Goal: Obtain resource: Download file/media

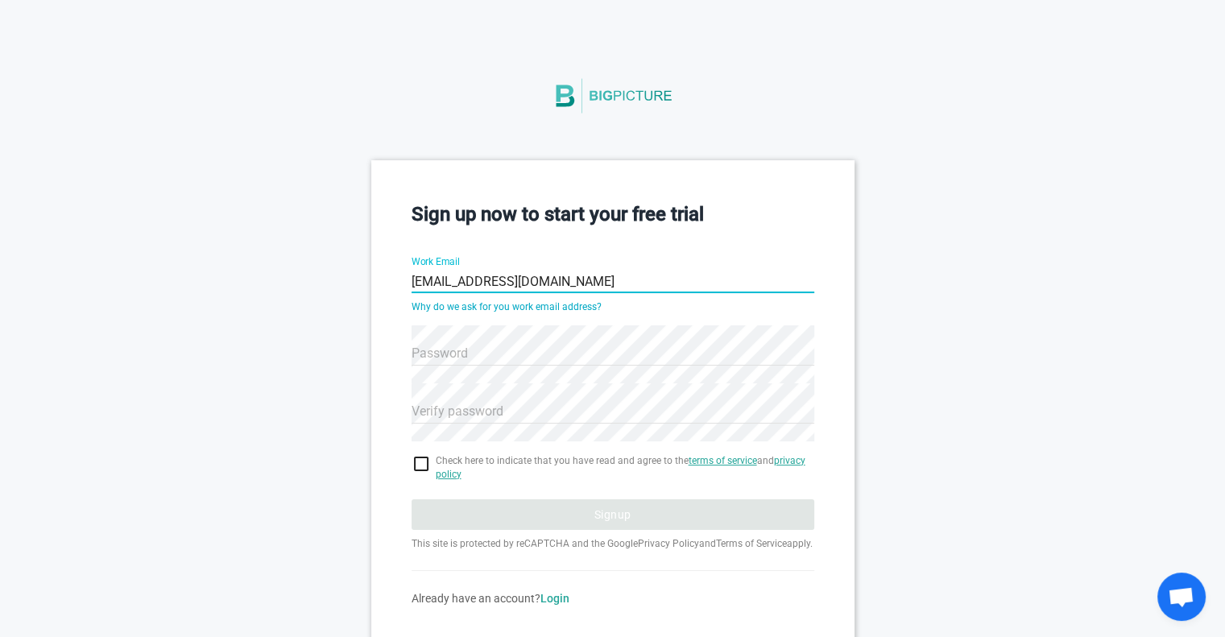
type input "[EMAIL_ADDRESS][DOMAIN_NAME]"
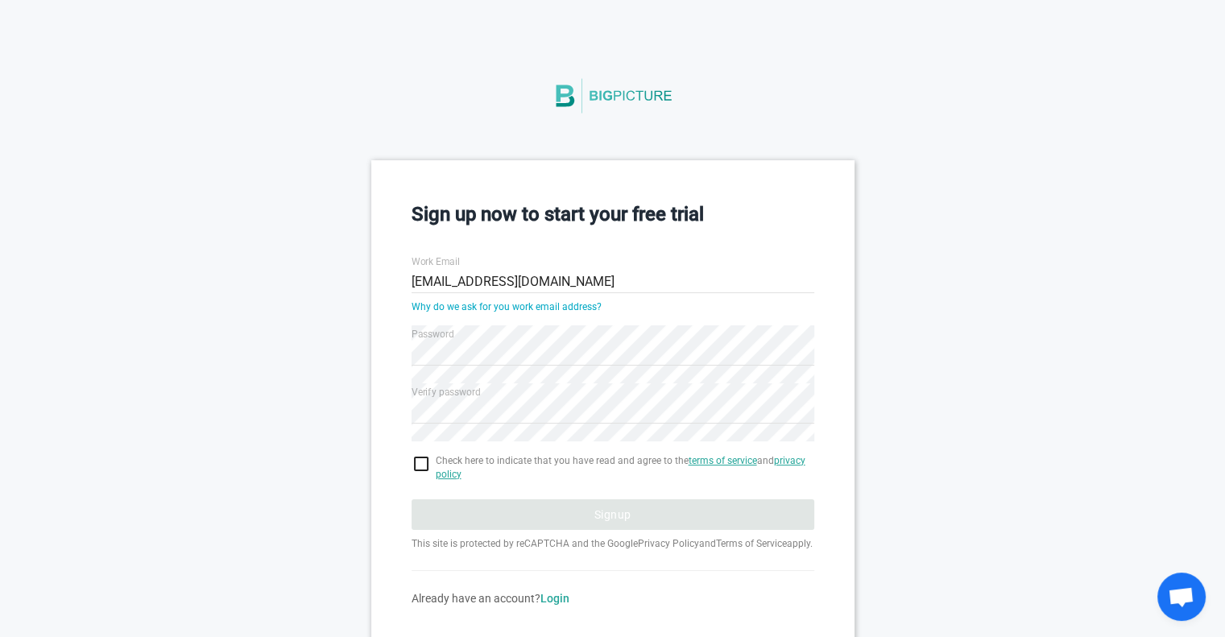
click at [410, 468] on div "Sign up now to start your free trial Work Email [PERSON_NAME][EMAIL_ADDRESS][DO…" at bounding box center [612, 403] width 483 height 486
click at [419, 467] on input "checkbox" at bounding box center [613, 463] width 403 height 19
checkbox input "true"
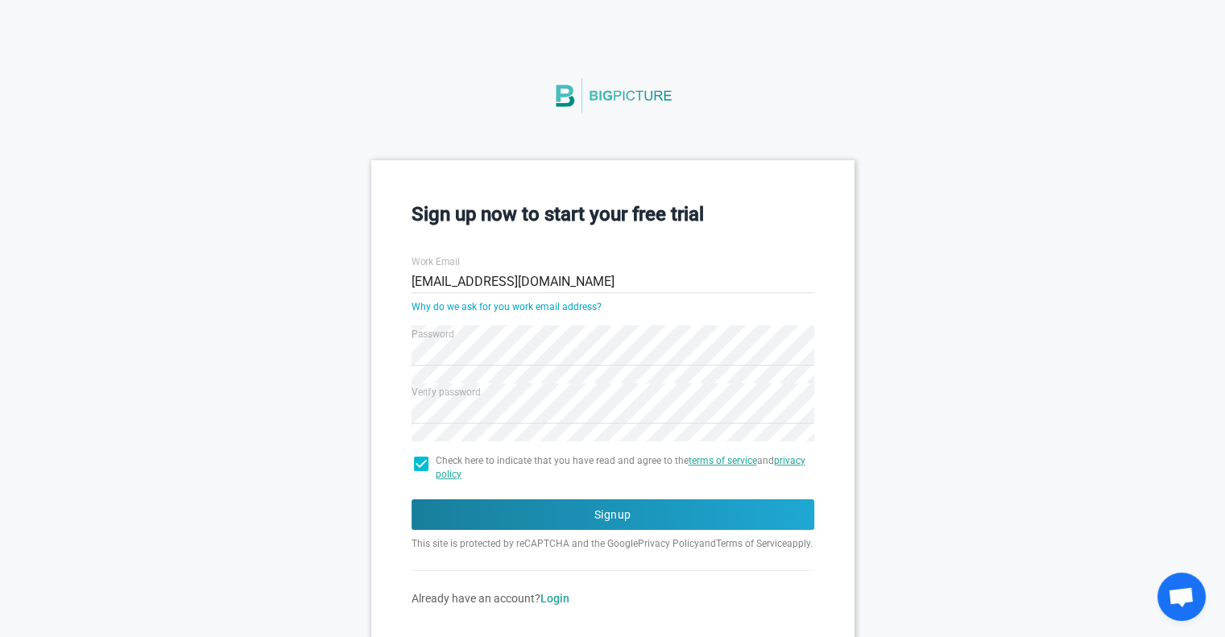
scroll to position [67, 0]
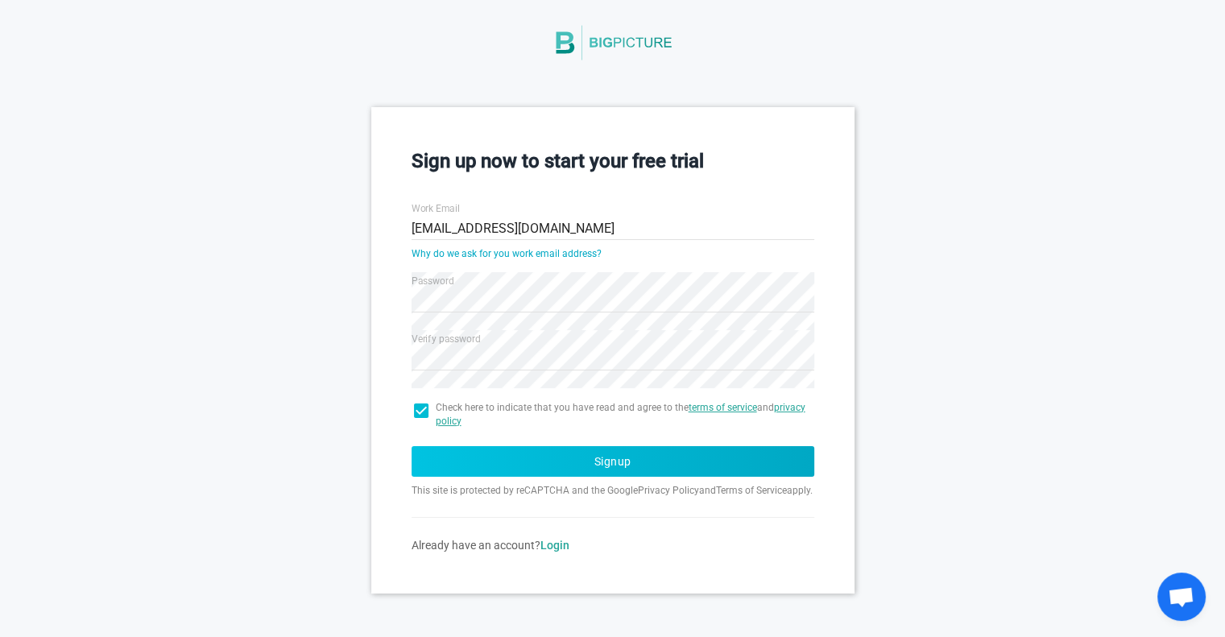
click at [590, 446] on button "Signup" at bounding box center [613, 461] width 403 height 31
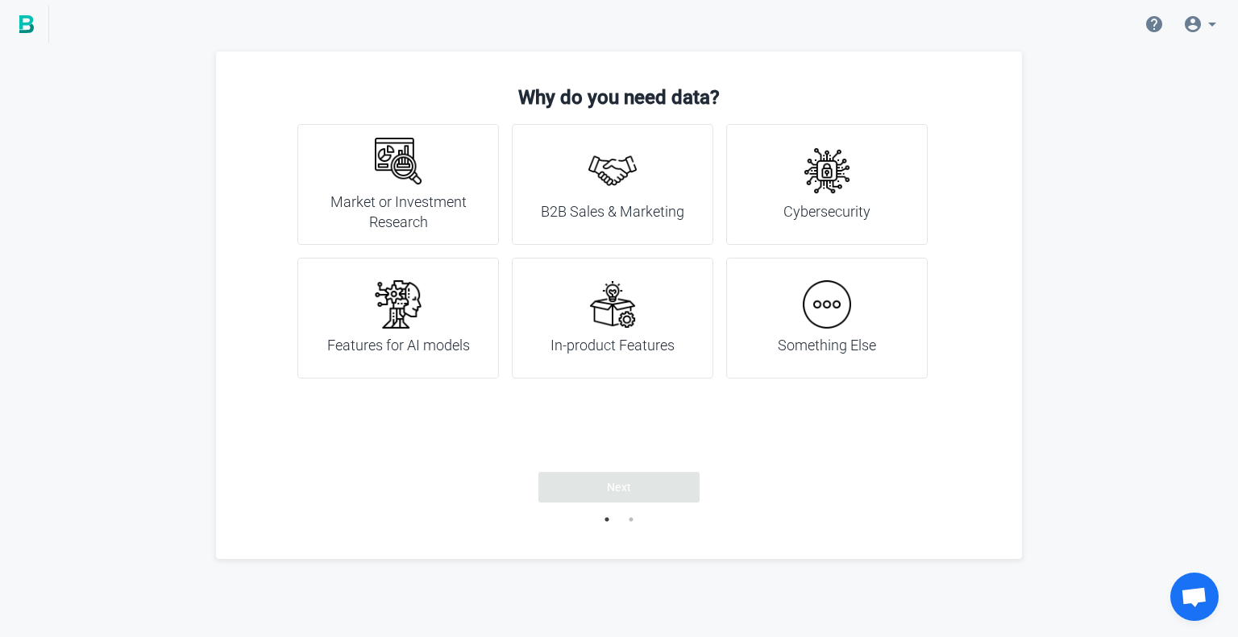
click at [374, 151] on img at bounding box center [398, 161] width 48 height 48
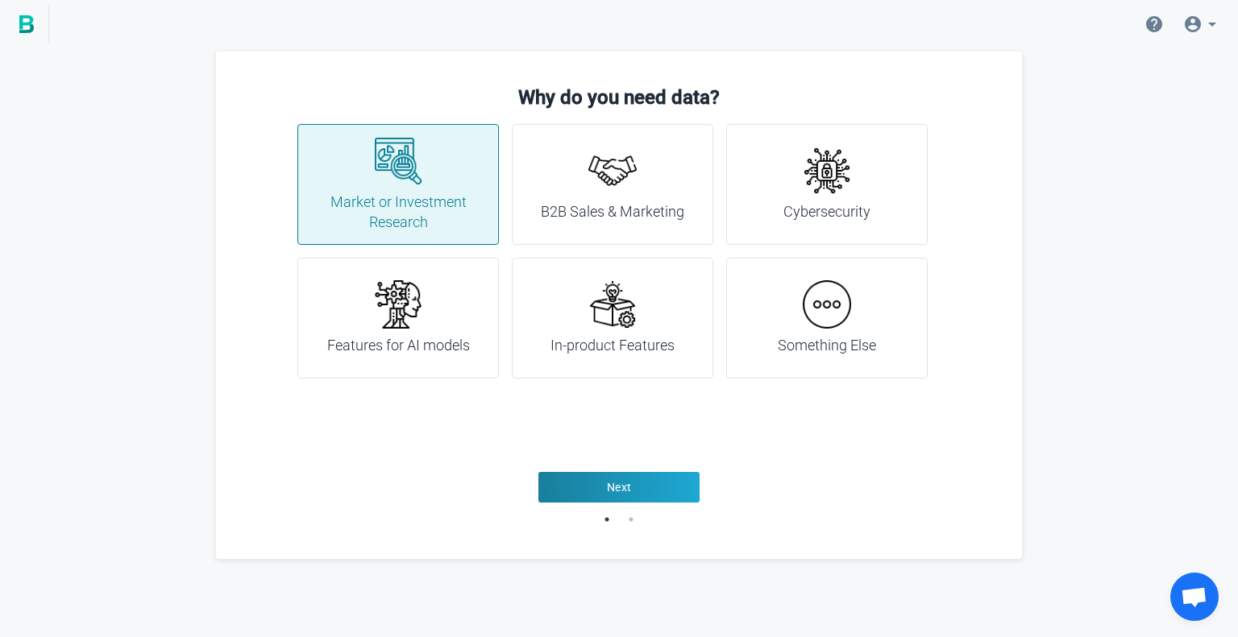
click at [804, 344] on h4 "Something Else" at bounding box center [827, 345] width 98 height 21
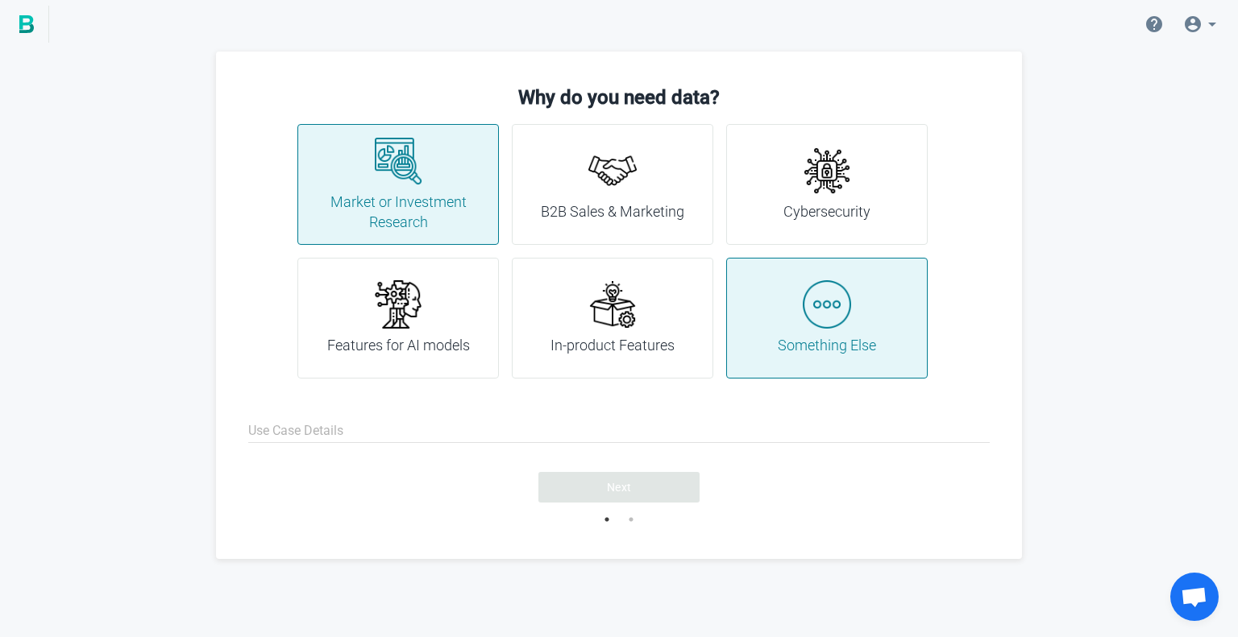
click at [474, 208] on h4 "Market or Investment Research" at bounding box center [397, 212] width 161 height 41
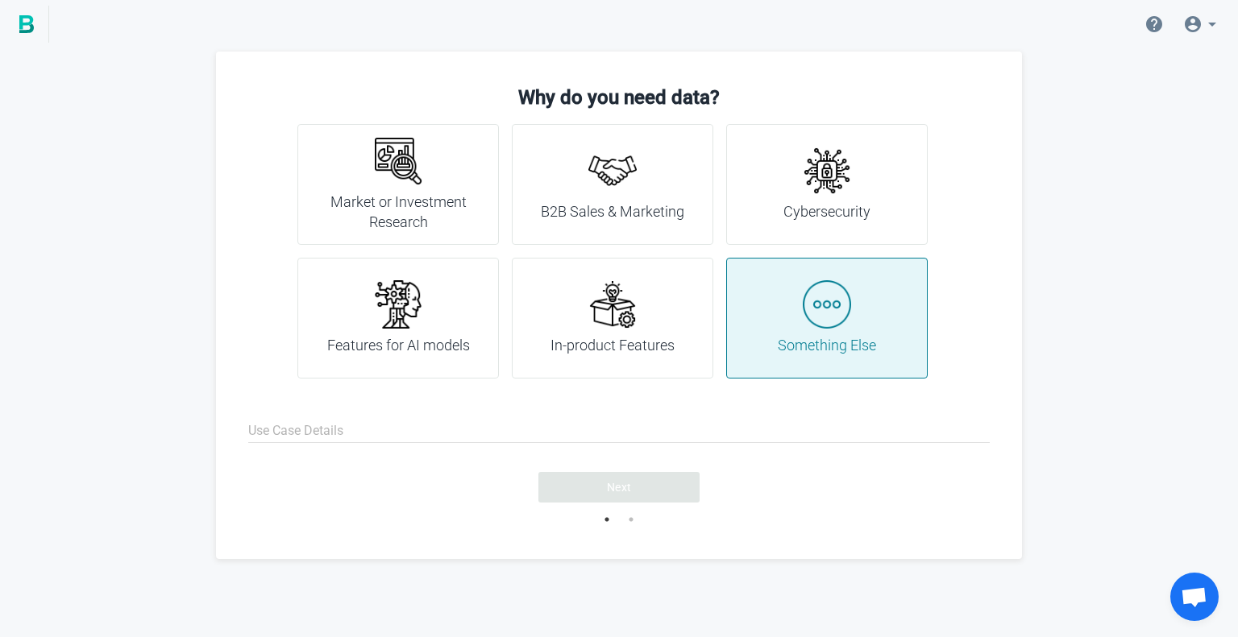
click at [782, 349] on h4 "Something Else" at bounding box center [827, 345] width 98 height 21
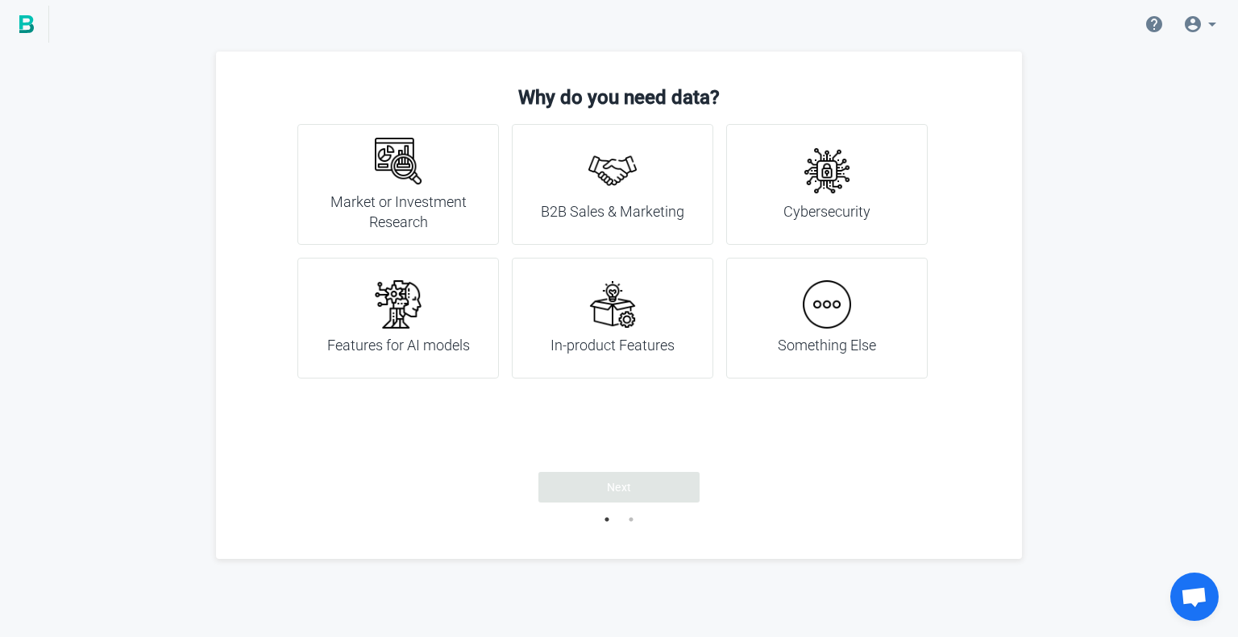
click at [795, 331] on div "Something Else" at bounding box center [827, 318] width 98 height 76
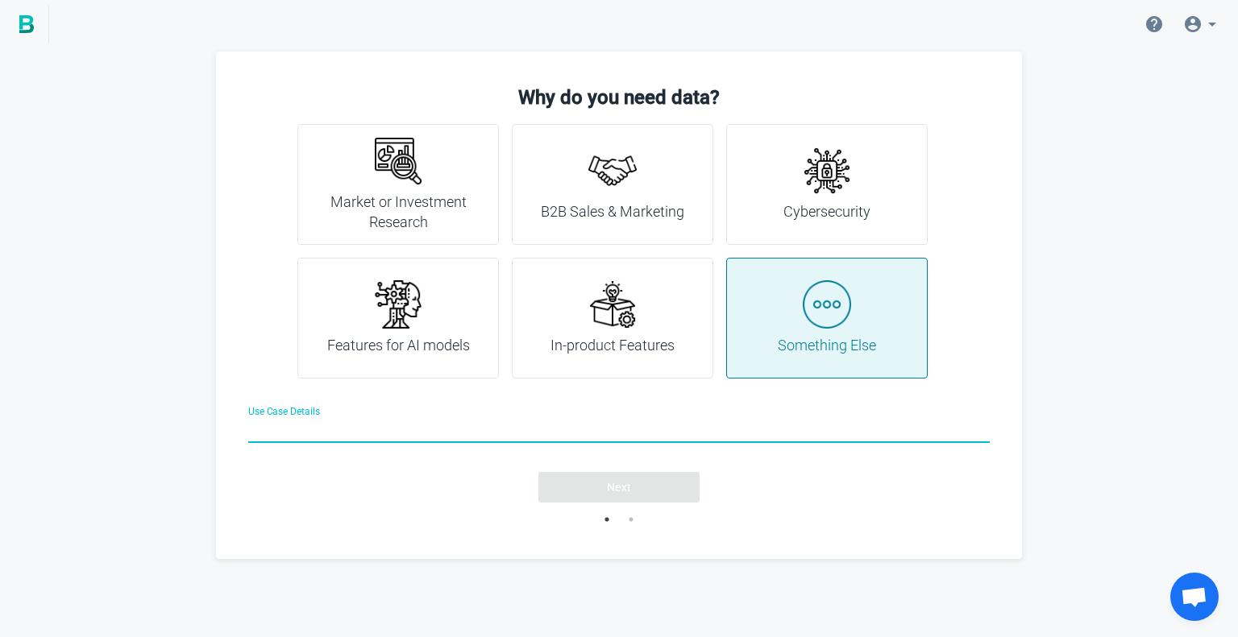
click at [603, 430] on input "Use Case Details" at bounding box center [618, 432] width 741 height 58
type input "Information"
click at [649, 500] on button "Next" at bounding box center [618, 487] width 161 height 31
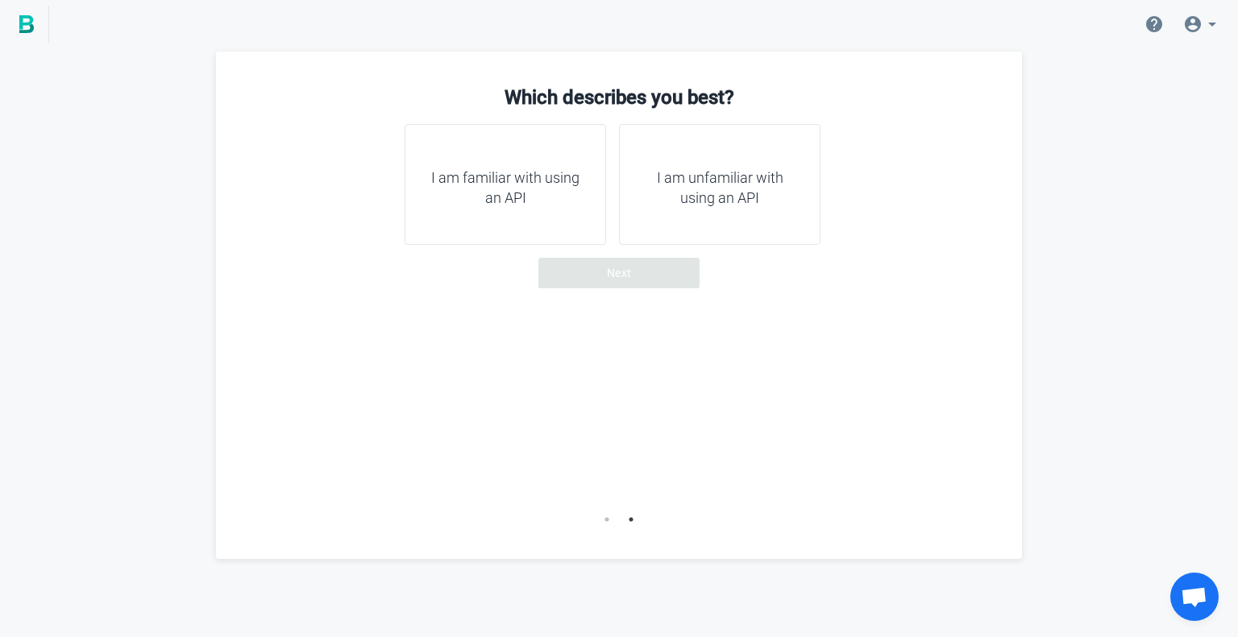
click at [742, 214] on div "I am unfamiliar with using an API" at bounding box center [719, 184] width 201 height 121
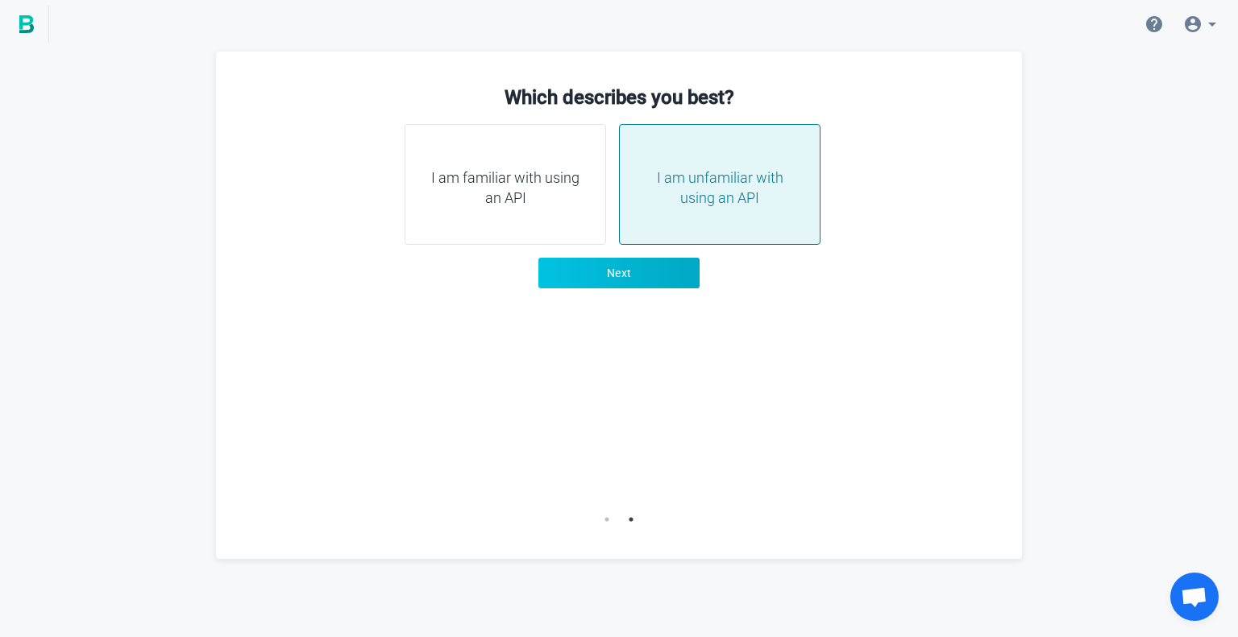
click at [648, 280] on button "Next" at bounding box center [618, 273] width 161 height 31
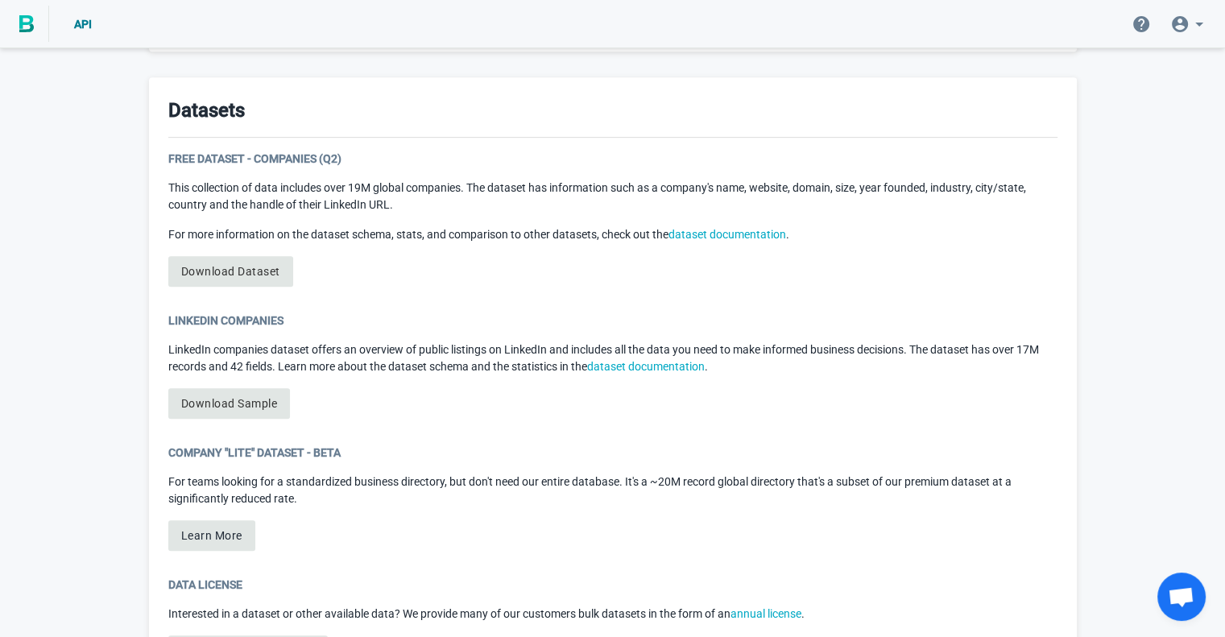
scroll to position [806, 0]
click at [259, 267] on link "Download Dataset" at bounding box center [230, 270] width 125 height 31
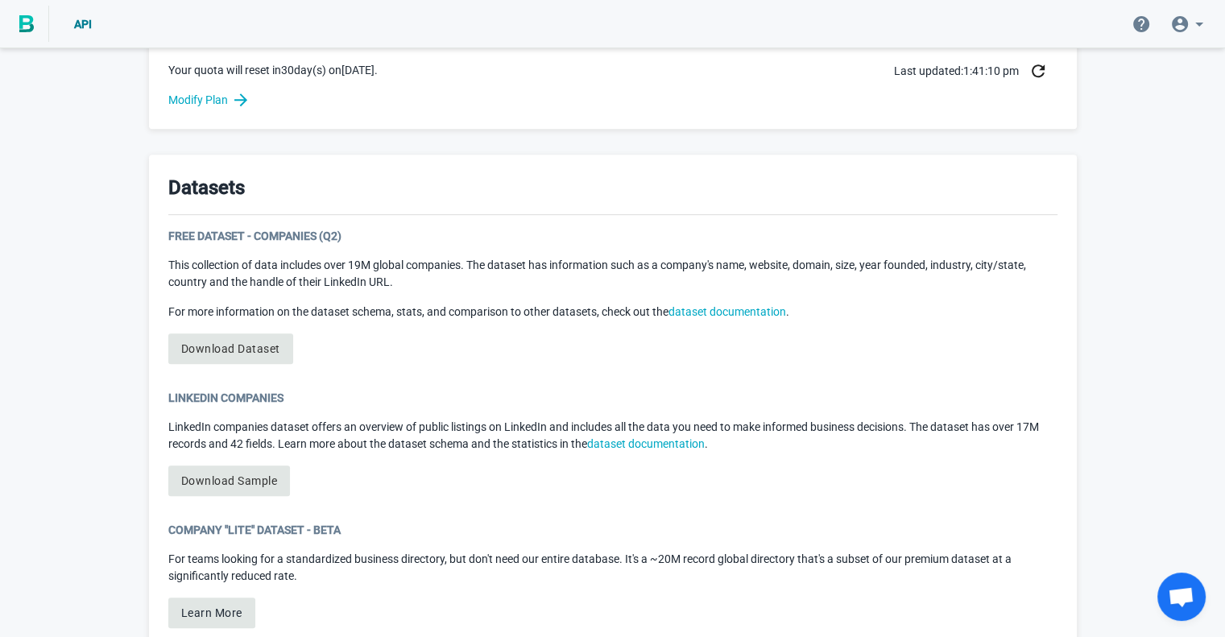
scroll to position [725, 0]
click at [251, 349] on link "Download Dataset" at bounding box center [230, 350] width 125 height 31
drag, startPoint x: 229, startPoint y: 347, endPoint x: 218, endPoint y: 348, distance: 10.5
click at [218, 348] on link "Download Dataset" at bounding box center [230, 350] width 125 height 31
click at [1035, 74] on icon "button" at bounding box center [1038, 72] width 19 height 19
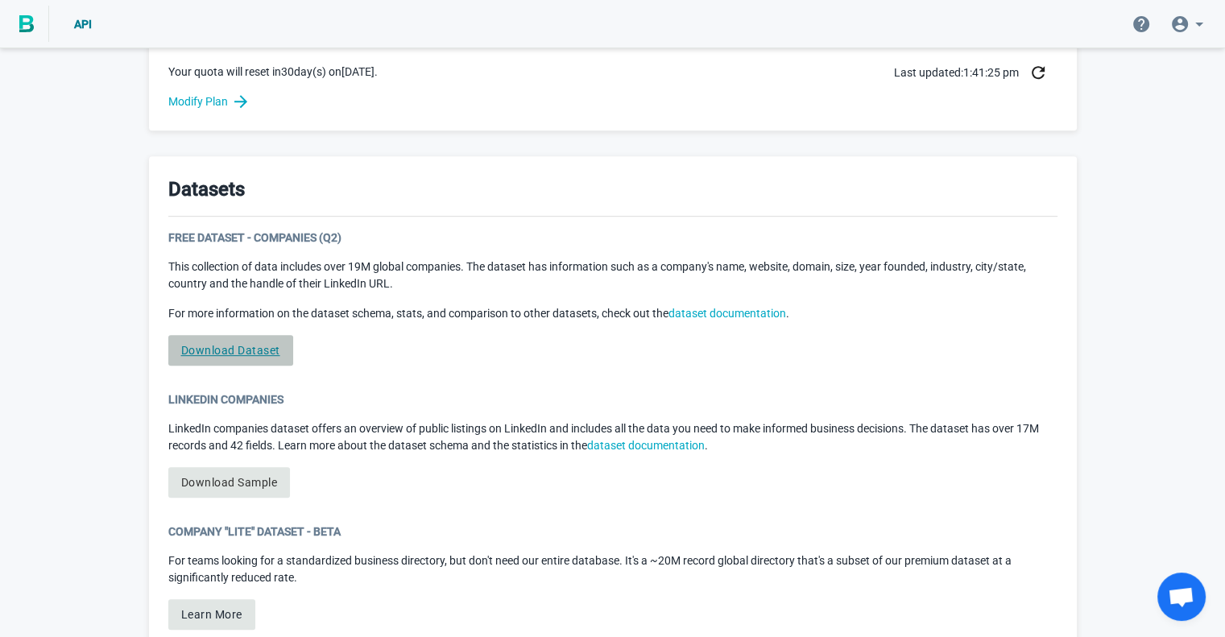
click at [238, 339] on link "Download Dataset" at bounding box center [230, 350] width 125 height 31
drag, startPoint x: 302, startPoint y: 241, endPoint x: 313, endPoint y: 243, distance: 11.5
click at [303, 240] on div "Free Dataset - Companies (Q2)" at bounding box center [613, 238] width 890 height 16
click at [699, 310] on link "dataset documentation" at bounding box center [728, 313] width 118 height 13
drag, startPoint x: 236, startPoint y: 347, endPoint x: 117, endPoint y: 302, distance: 127.5
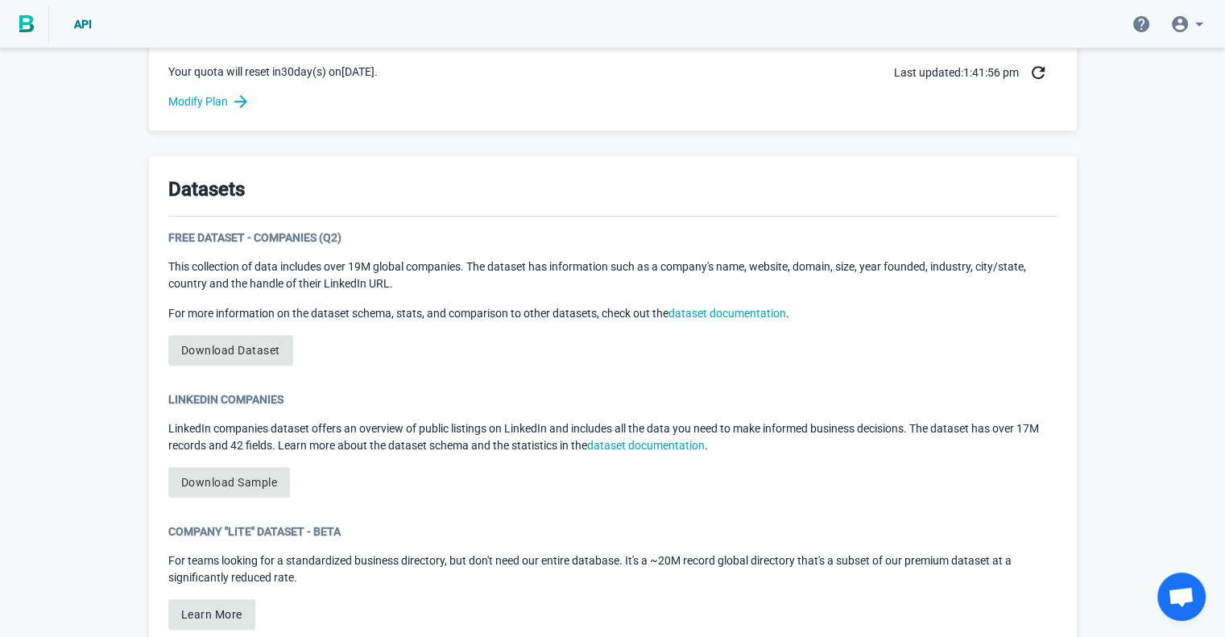
click at [117, 302] on div "Welcome to BigPicture! You’re now one of nearly 5,000 companies relying on BigP…" at bounding box center [612, 67] width 1225 height 1483
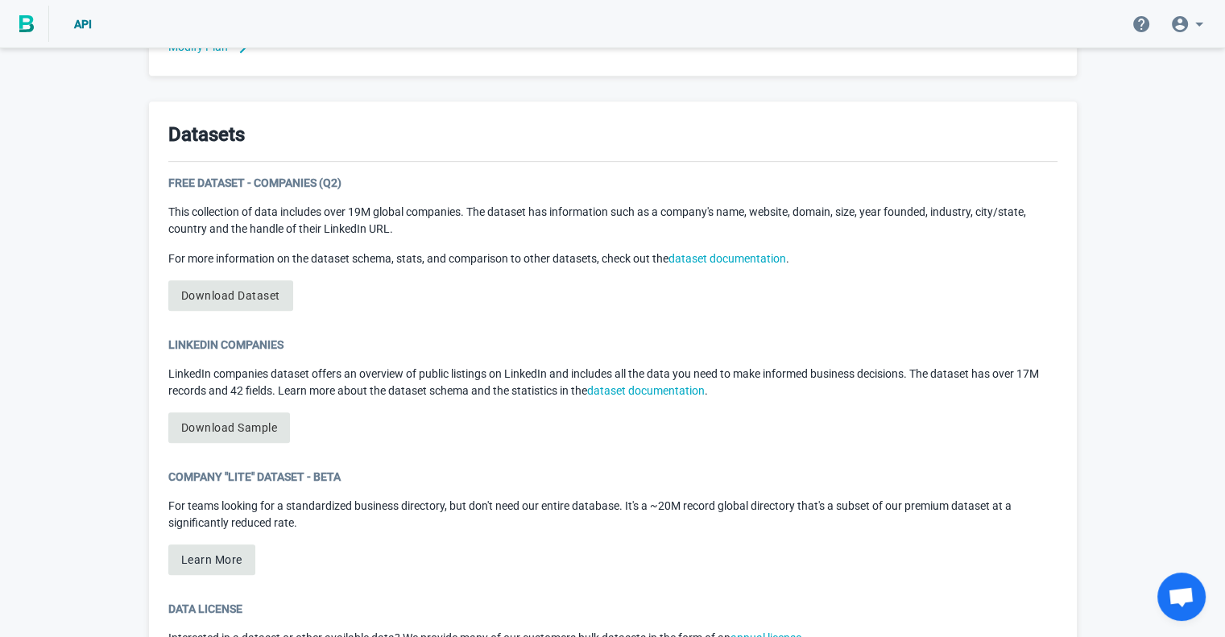
scroll to position [806, 0]
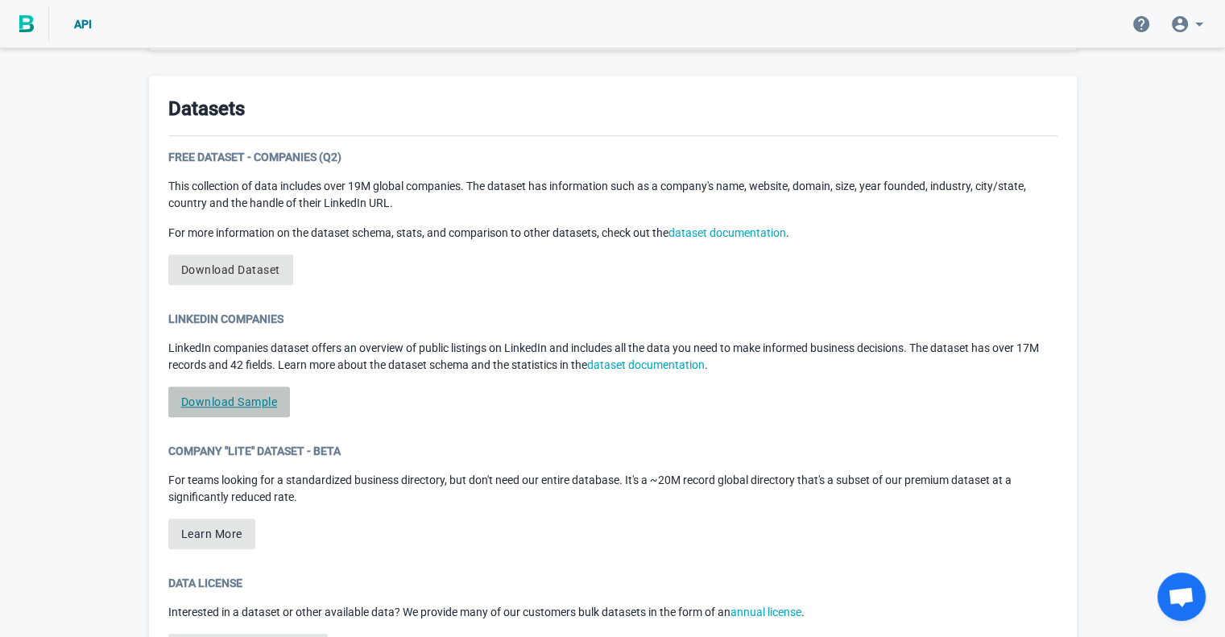
click at [236, 400] on link "Download Sample" at bounding box center [229, 402] width 122 height 31
click at [238, 396] on link "Download Sample" at bounding box center [229, 402] width 122 height 31
click at [245, 406] on link "Download Sample" at bounding box center [229, 402] width 122 height 31
click at [245, 405] on link "Download Sample" at bounding box center [229, 402] width 122 height 31
click at [365, 361] on p "LinkedIn companies dataset offers an overview of public listings on LinkedIn an…" at bounding box center [613, 357] width 890 height 34
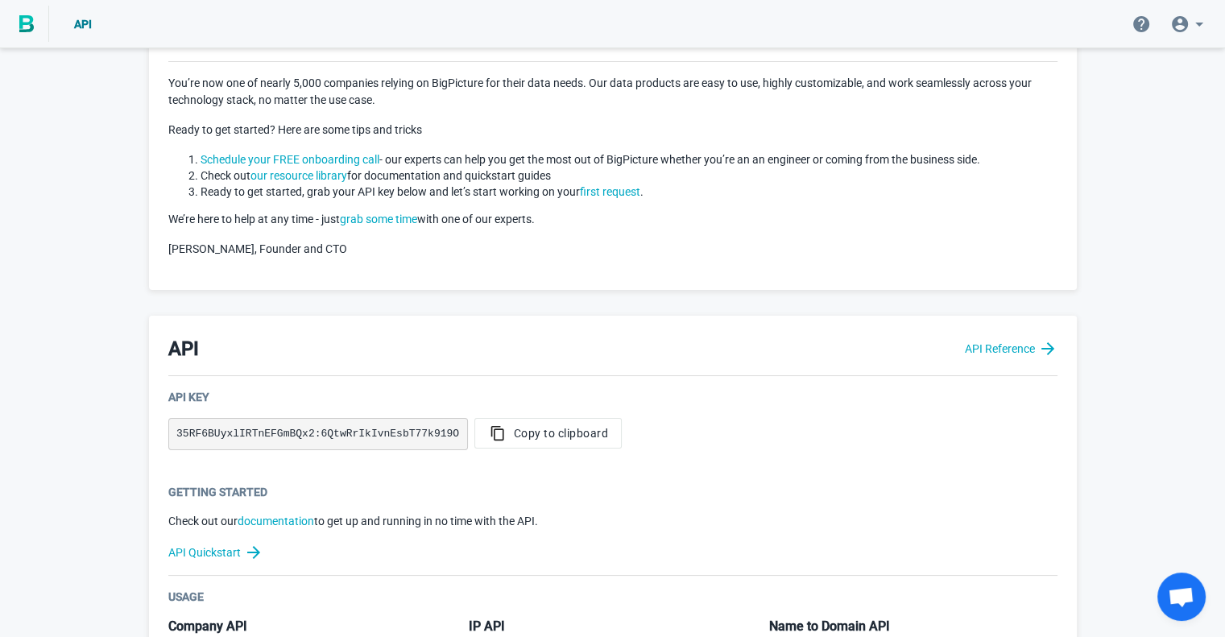
scroll to position [0, 0]
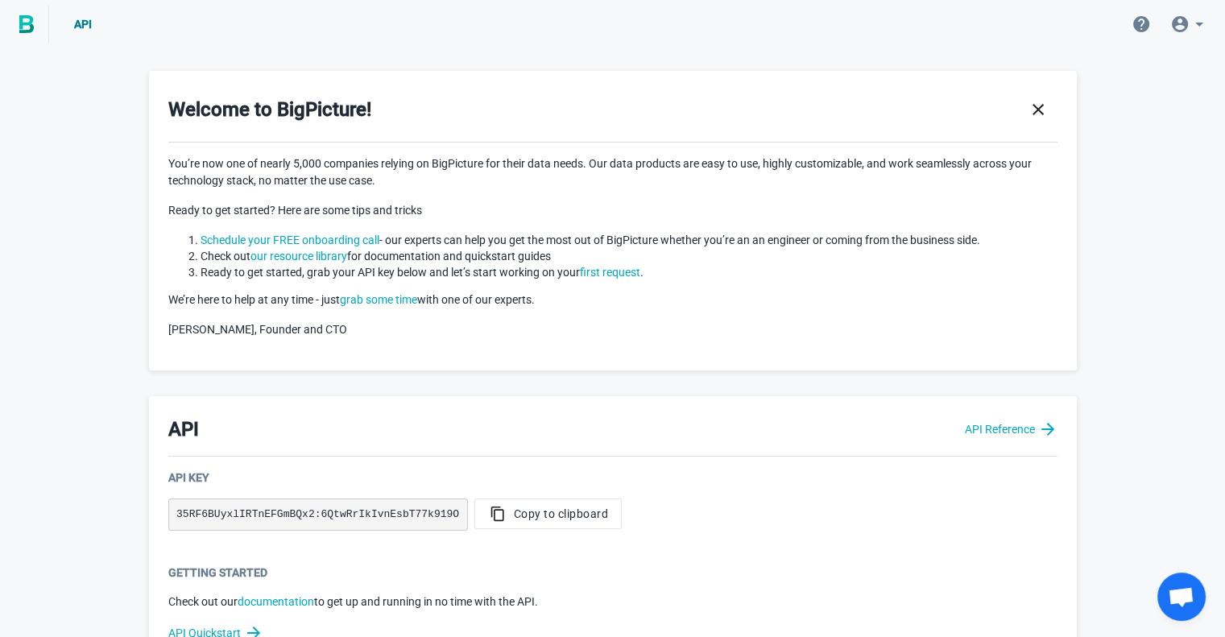
click at [1209, 33] on span at bounding box center [1190, 24] width 58 height 39
click at [1205, 28] on icon at bounding box center [1199, 24] width 19 height 19
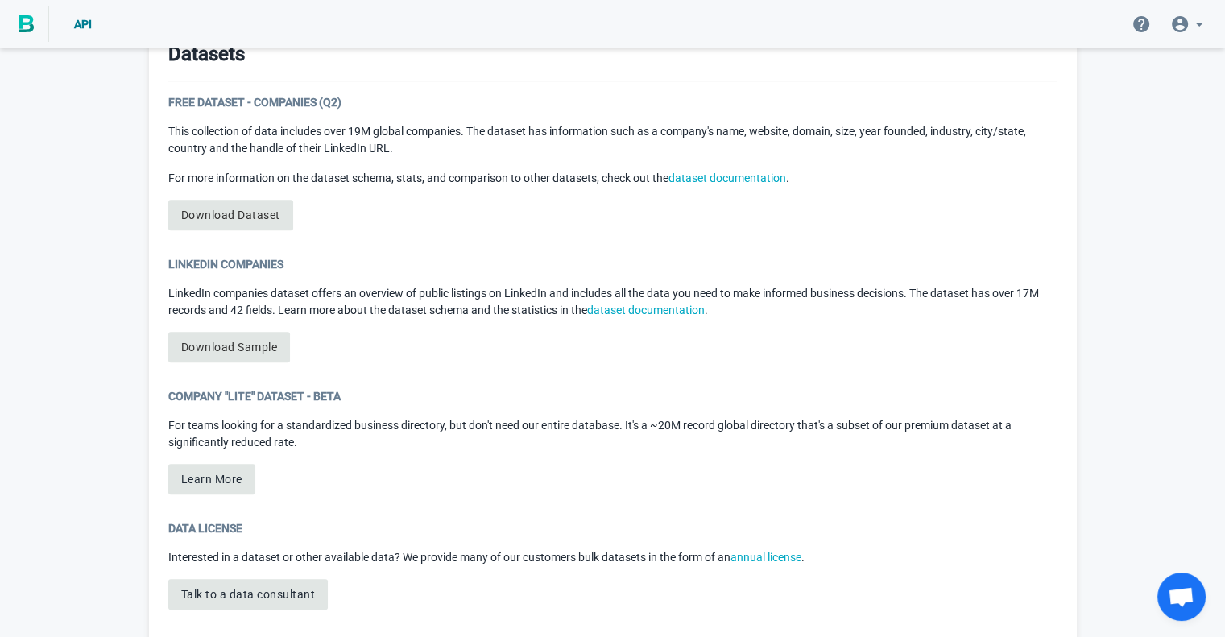
scroll to position [886, 0]
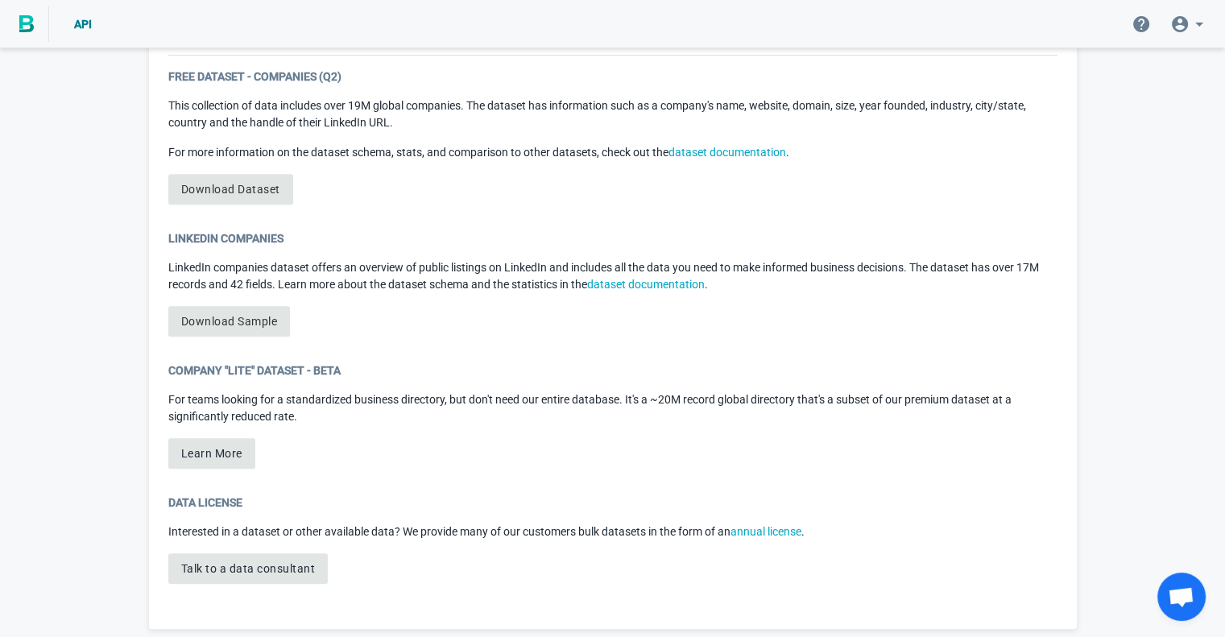
click at [364, 196] on div "Free Dataset - Companies (Q2) This collection of data includes over 19M global …" at bounding box center [613, 142] width 890 height 149
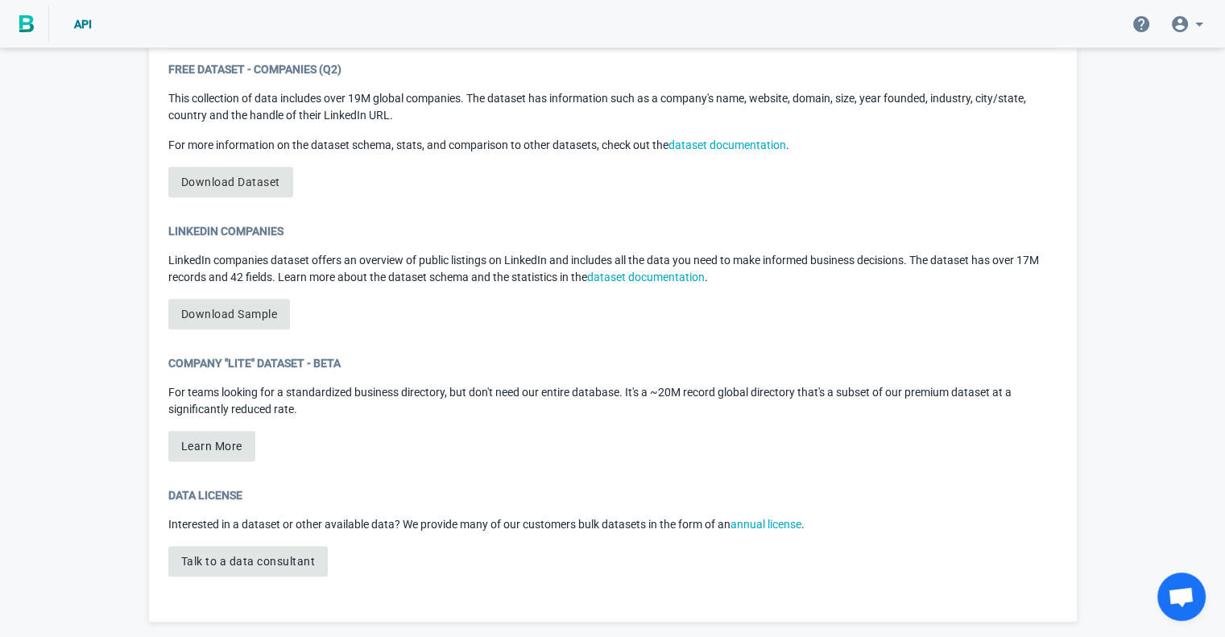
scroll to position [896, 0]
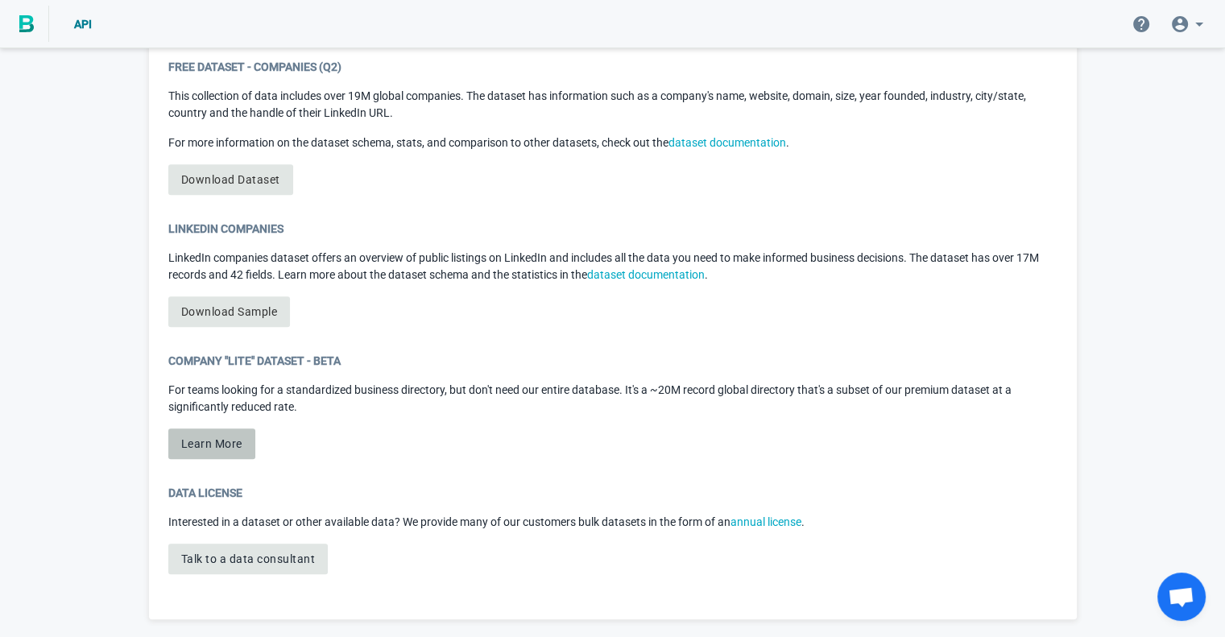
click at [214, 447] on button "Learn More" at bounding box center [211, 444] width 87 height 31
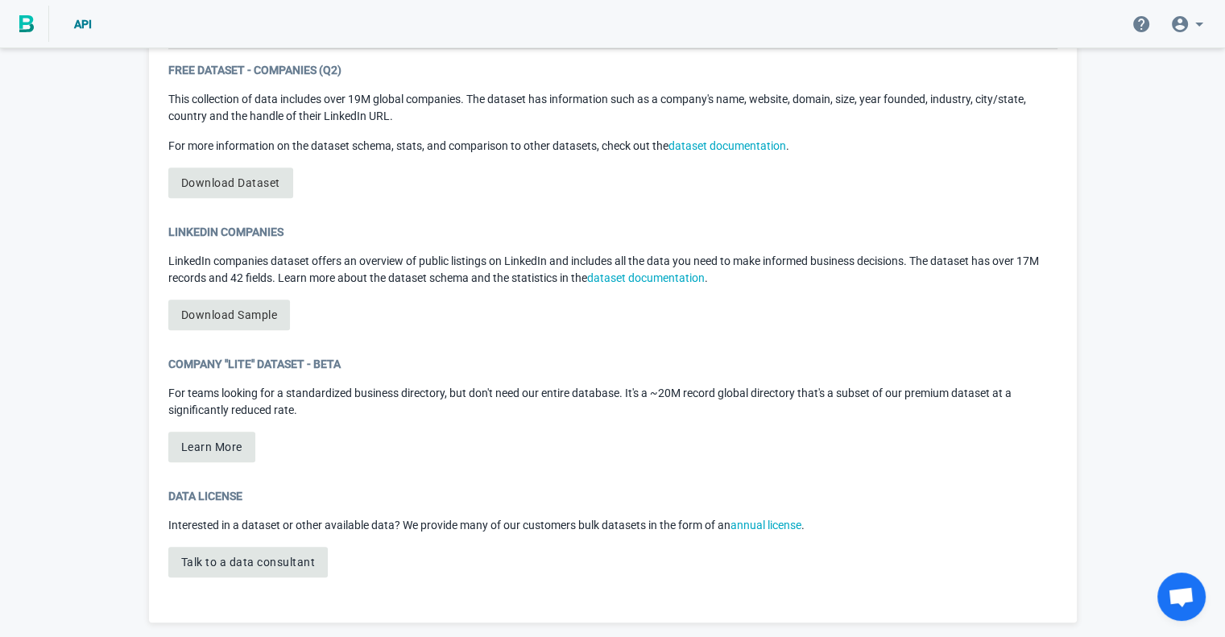
scroll to position [896, 0]
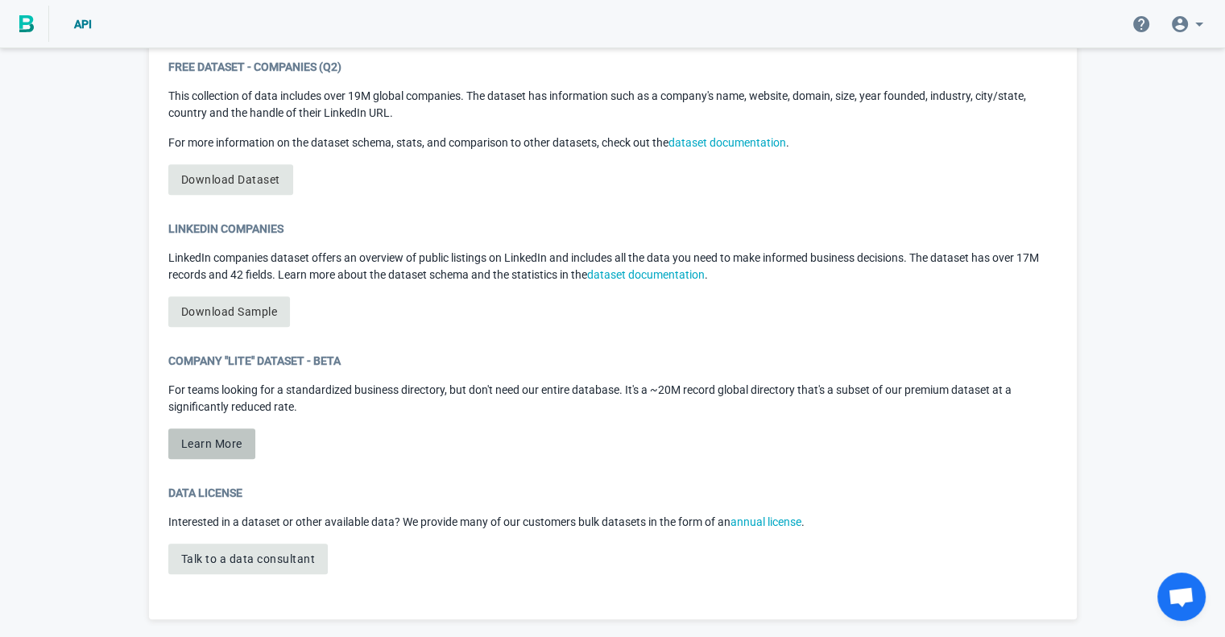
click at [206, 452] on button "Learn More" at bounding box center [211, 444] width 87 height 31
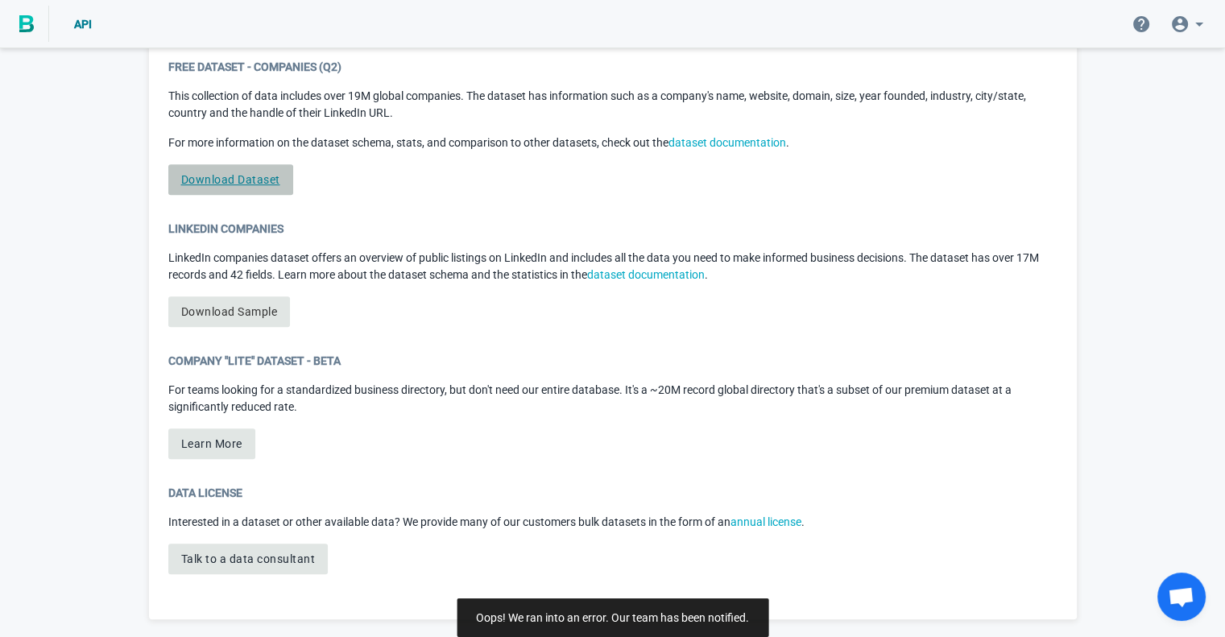
click at [219, 176] on link "Download Dataset" at bounding box center [230, 179] width 125 height 31
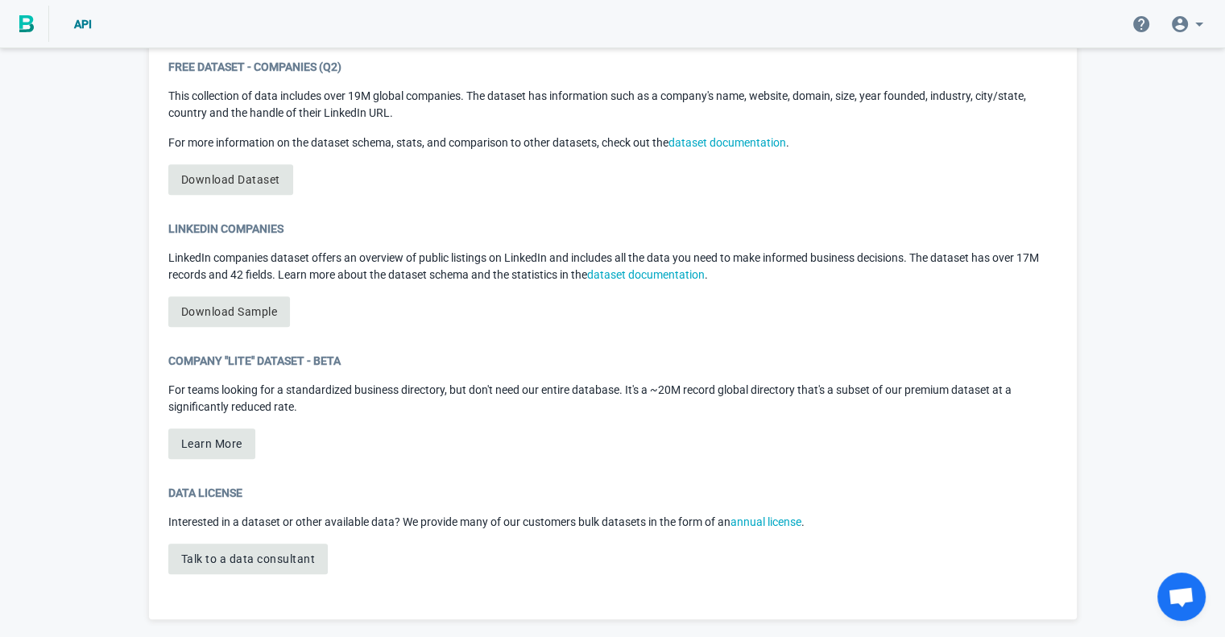
click at [400, 193] on div "Free Dataset - Companies (Q2) This collection of data includes over 19M global …" at bounding box center [613, 133] width 890 height 149
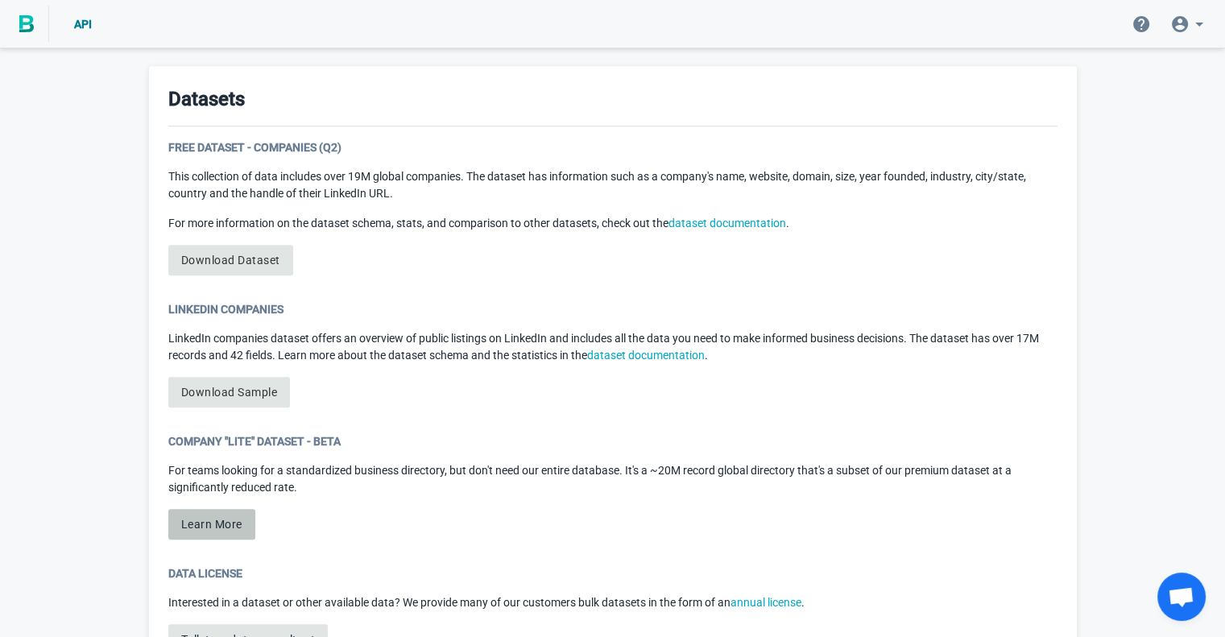
click at [201, 524] on button "Learn More" at bounding box center [211, 524] width 87 height 31
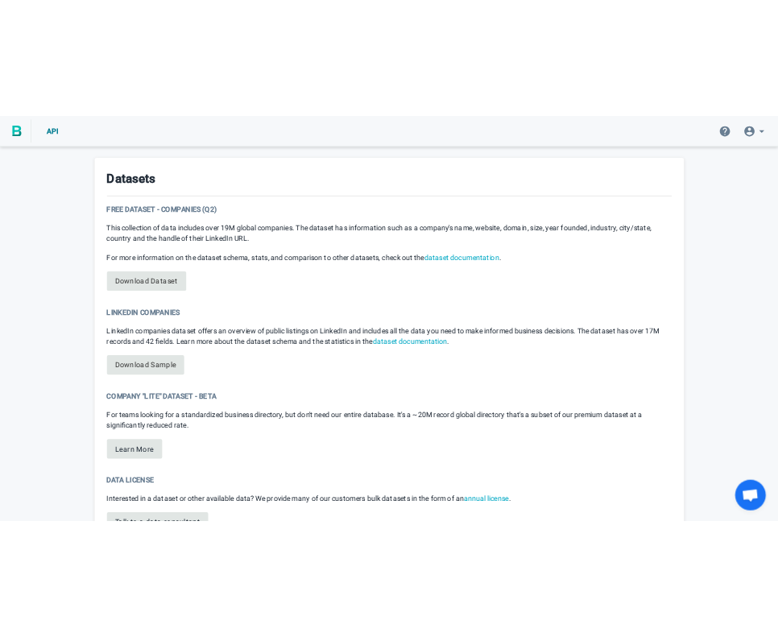
scroll to position [831, 0]
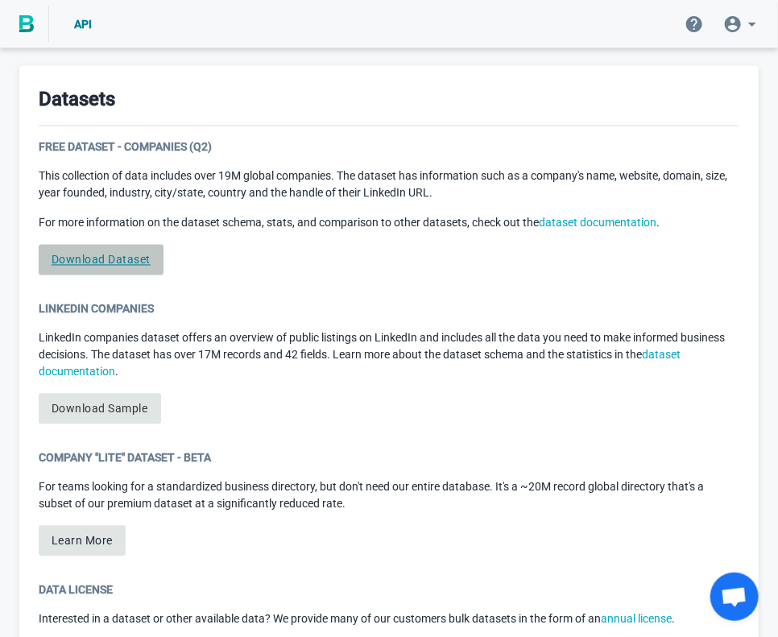
click at [110, 267] on link "Download Dataset" at bounding box center [101, 260] width 125 height 31
click at [85, 256] on link "Download Dataset" at bounding box center [101, 260] width 125 height 31
click at [135, 260] on link "Download Dataset" at bounding box center [101, 260] width 125 height 31
click at [619, 110] on div "Datasets" at bounding box center [389, 105] width 701 height 41
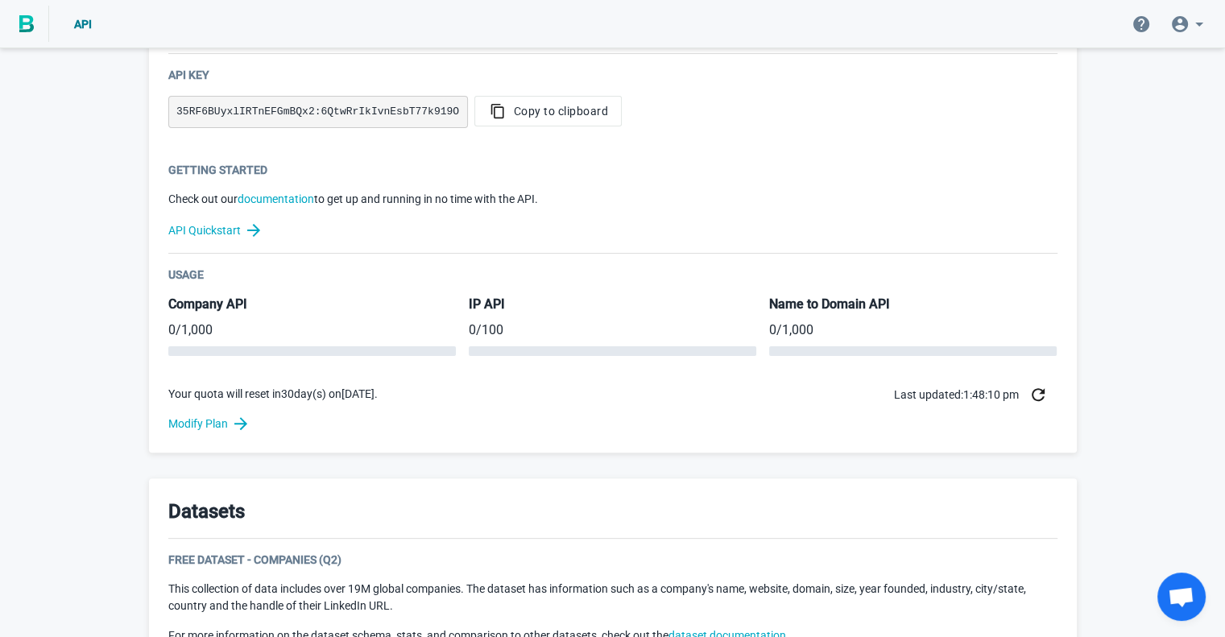
scroll to position [242, 0]
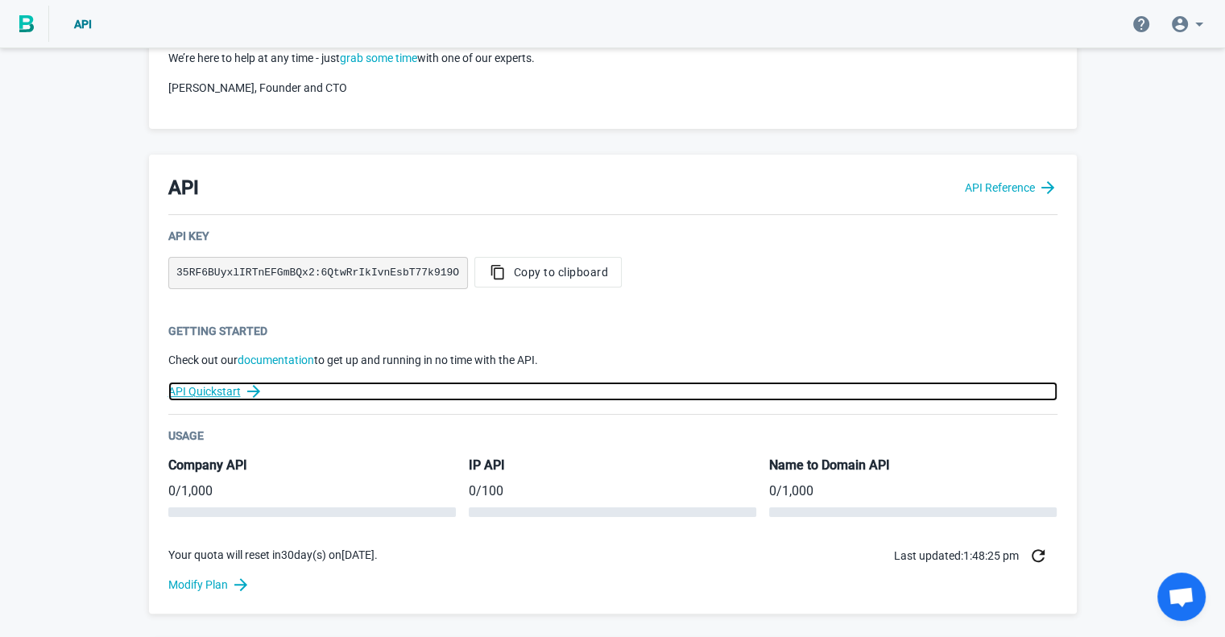
click at [209, 391] on link "API Quickstart" at bounding box center [613, 391] width 890 height 19
